Goal: Task Accomplishment & Management: Complete application form

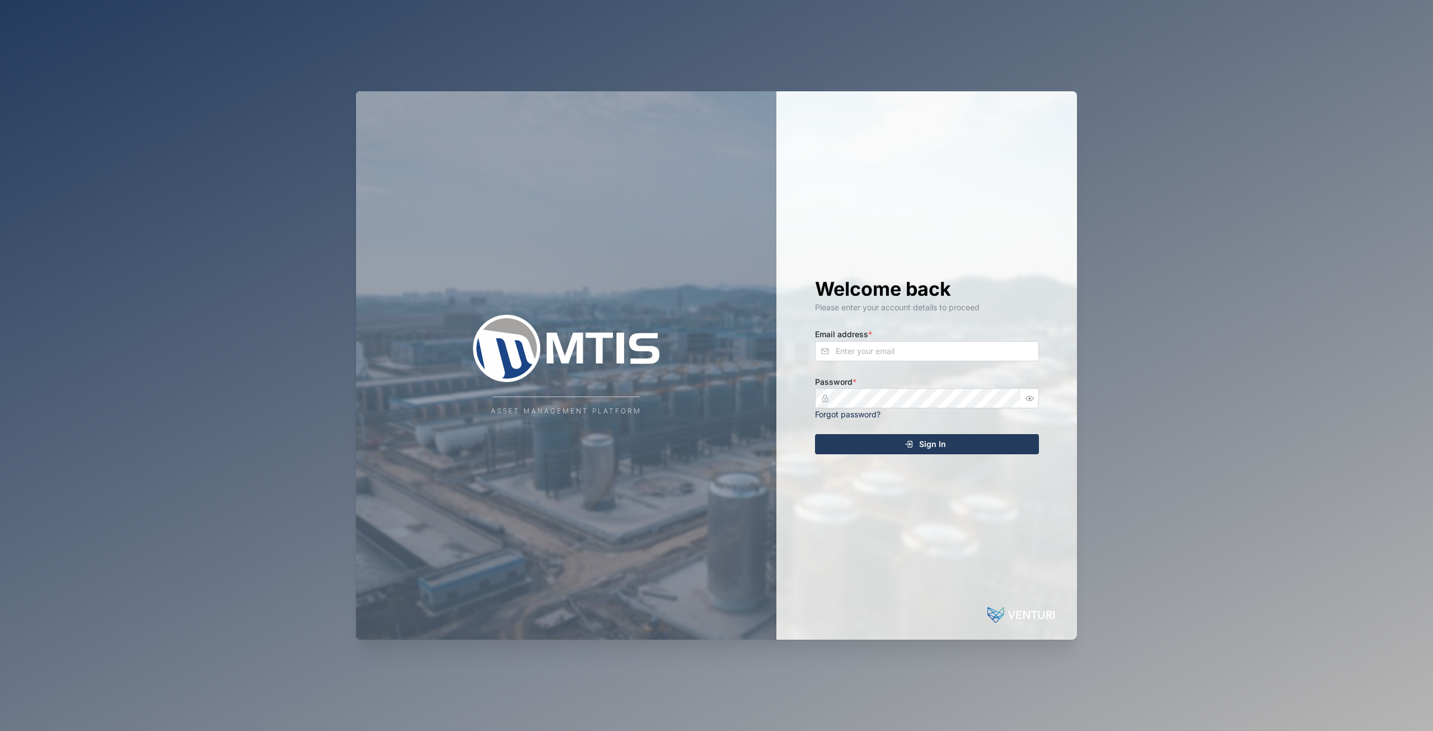
click at [1151, 520] on div "Asset Management Platform Welcome back Please enter your account details to pro…" at bounding box center [716, 365] width 1433 height 731
click at [886, 368] on div "Welcome back Please enter your account details to proceed Email address * Passw…" at bounding box center [927, 365] width 269 height 548
click at [887, 353] on input "Email address *" at bounding box center [927, 351] width 224 height 20
